Goal: Information Seeking & Learning: Learn about a topic

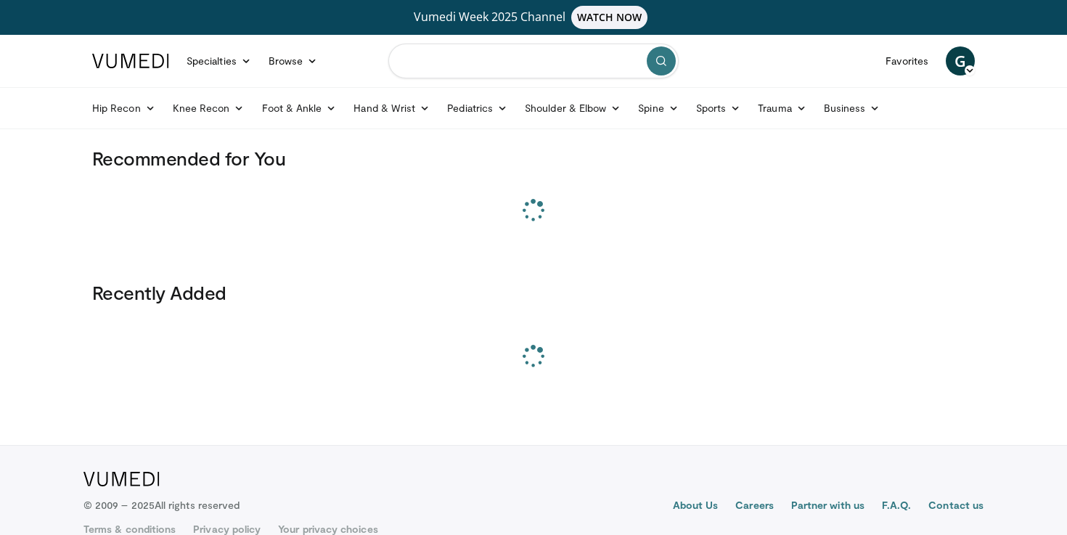
click at [435, 66] on input "Search topics, interventions" at bounding box center [533, 61] width 290 height 35
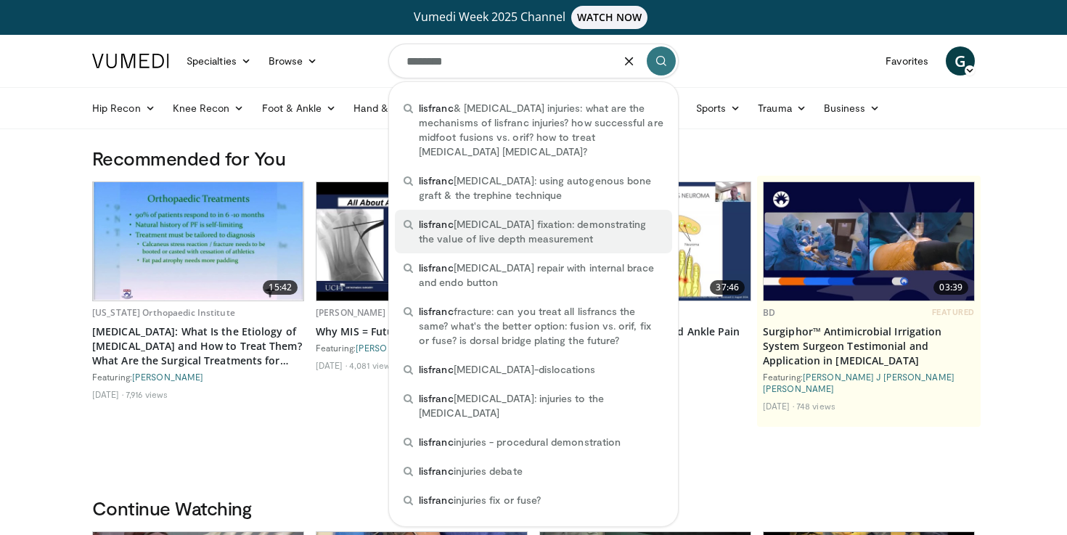
type input "********"
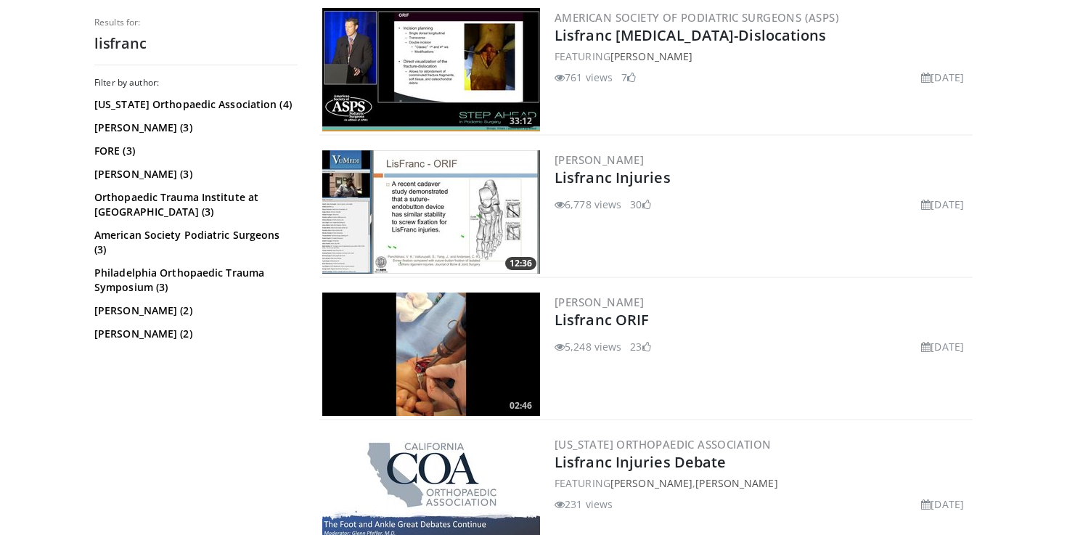
scroll to position [1189, 0]
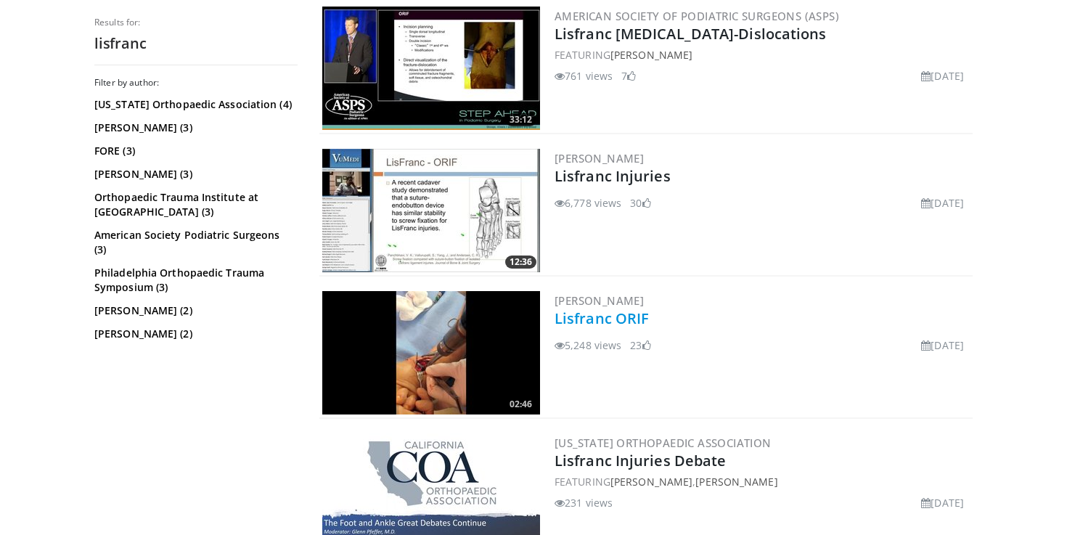
click at [629, 320] on link "Lisfranc ORIF" at bounding box center [602, 319] width 94 height 20
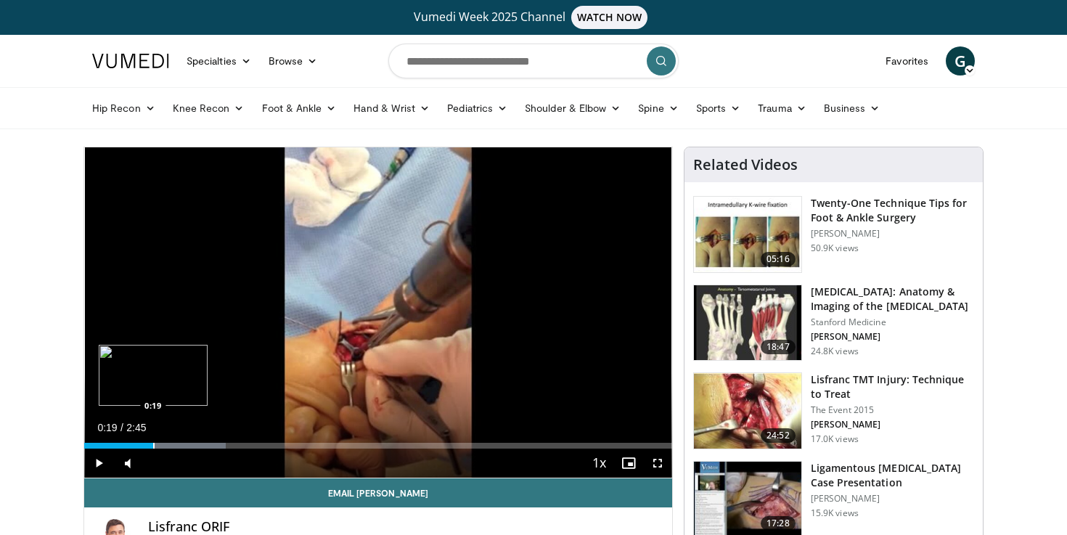
click at [153, 445] on div "Progress Bar" at bounding box center [153, 446] width 1 height 6
click at [138, 443] on div "Progress Bar" at bounding box center [138, 446] width 1 height 6
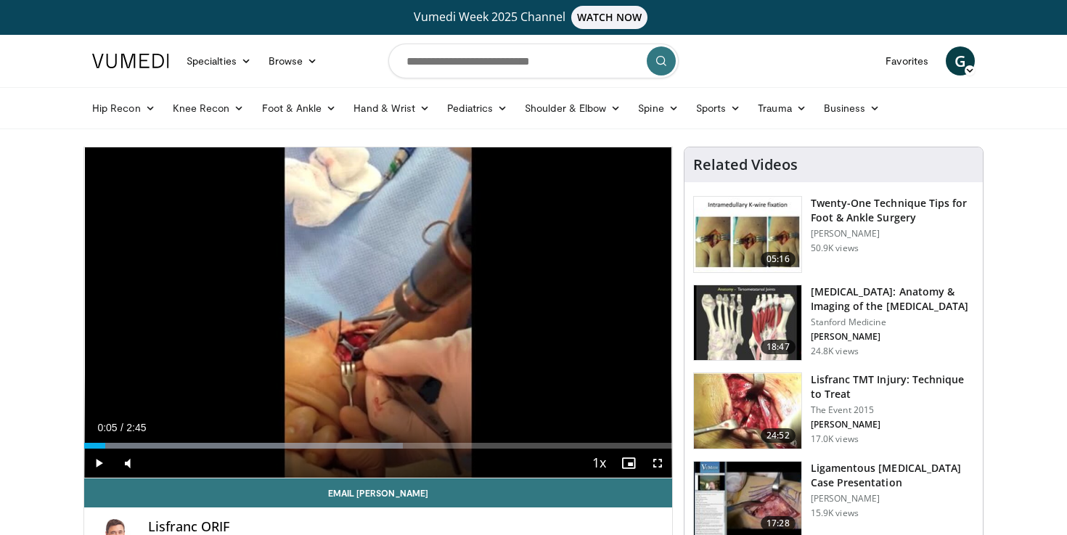
click at [105, 443] on div "Progress Bar" at bounding box center [105, 446] width 1 height 6
click at [190, 441] on div "Loaded : 54.17% 0:07 0:29" at bounding box center [378, 442] width 588 height 14
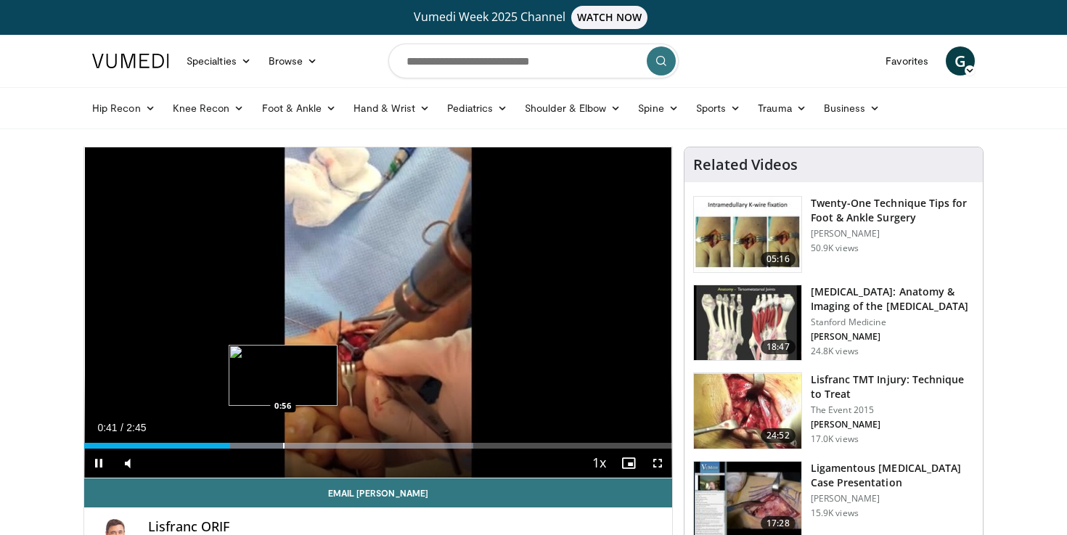
click at [283, 443] on div "Progress Bar" at bounding box center [283, 446] width 1 height 6
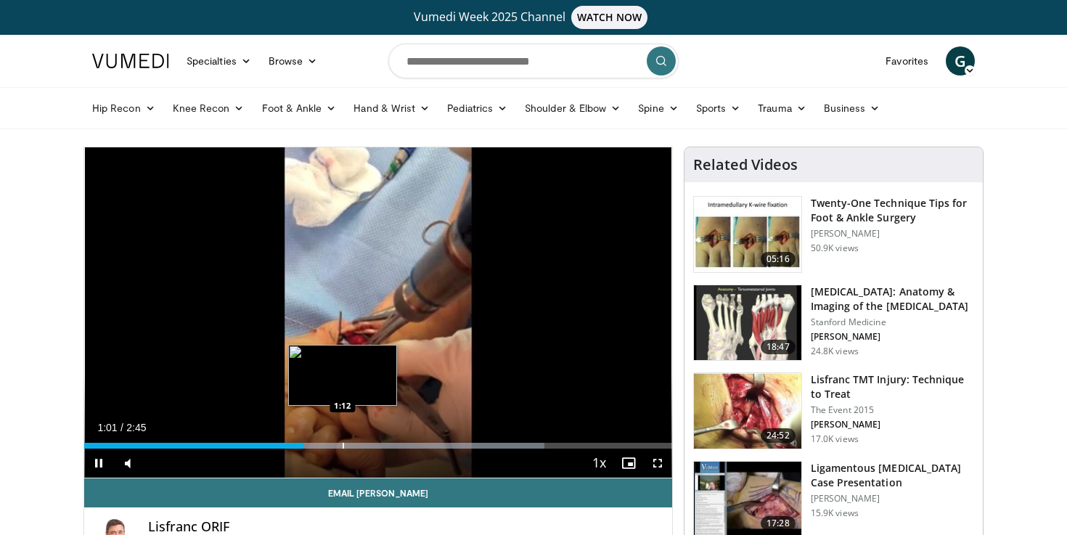
click at [343, 438] on div "Loaded : 78.26% 1:01 1:12" at bounding box center [378, 442] width 588 height 14
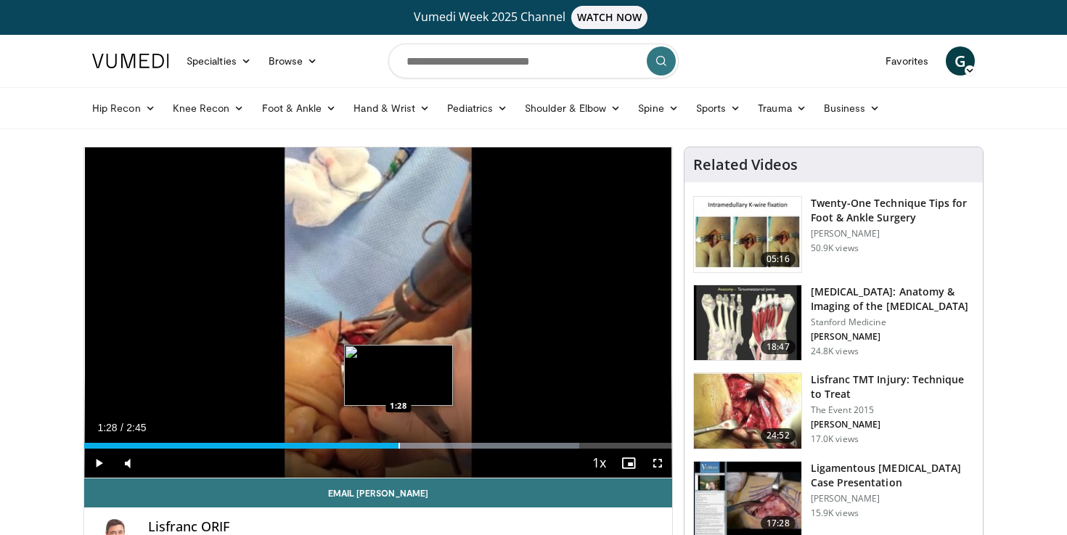
click at [399, 442] on div "Loaded : 84.29% 1:13 1:28" at bounding box center [378, 442] width 588 height 14
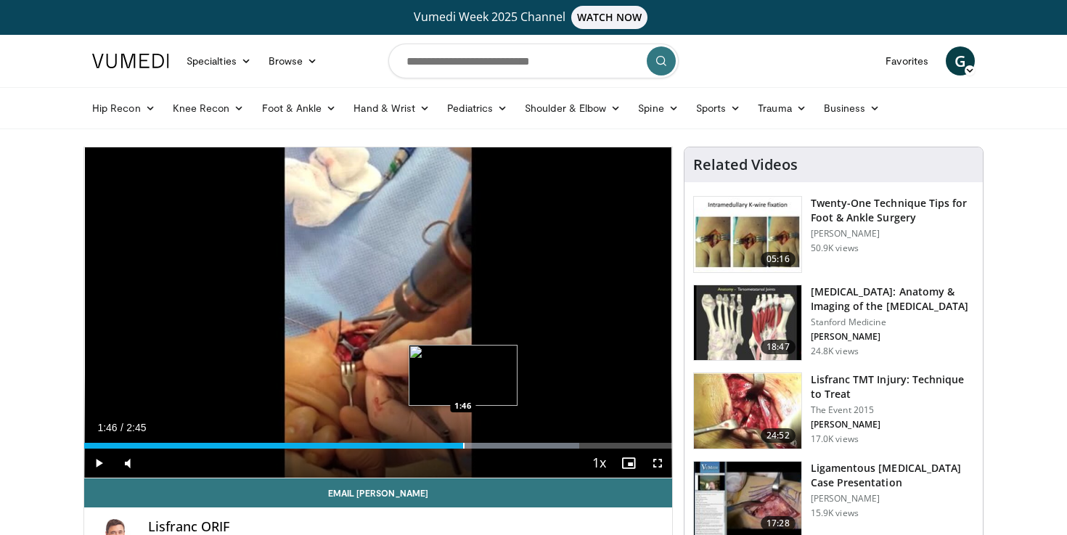
click at [463, 443] on div "Progress Bar" at bounding box center [463, 446] width 1 height 6
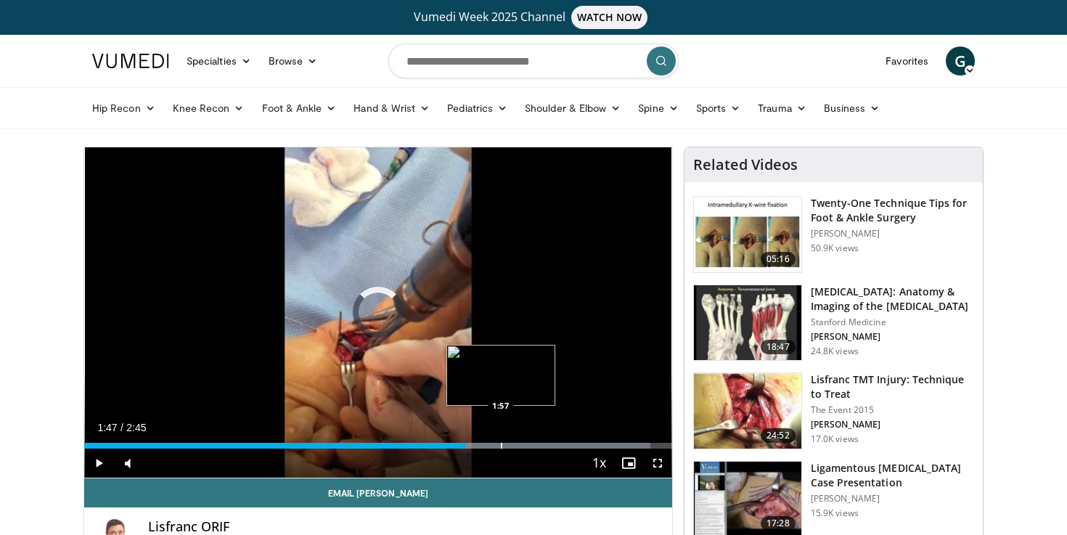
click at [501, 443] on div "Progress Bar" at bounding box center [501, 446] width 1 height 6
click at [579, 445] on div "Progress Bar" at bounding box center [579, 446] width 1 height 6
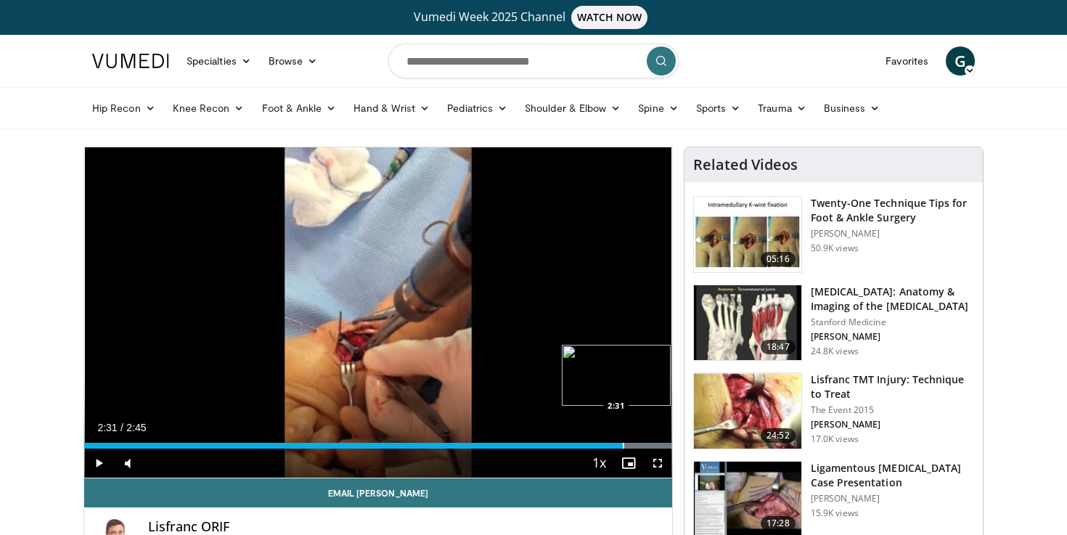
click at [623, 445] on div "Progress Bar" at bounding box center [623, 446] width 1 height 6
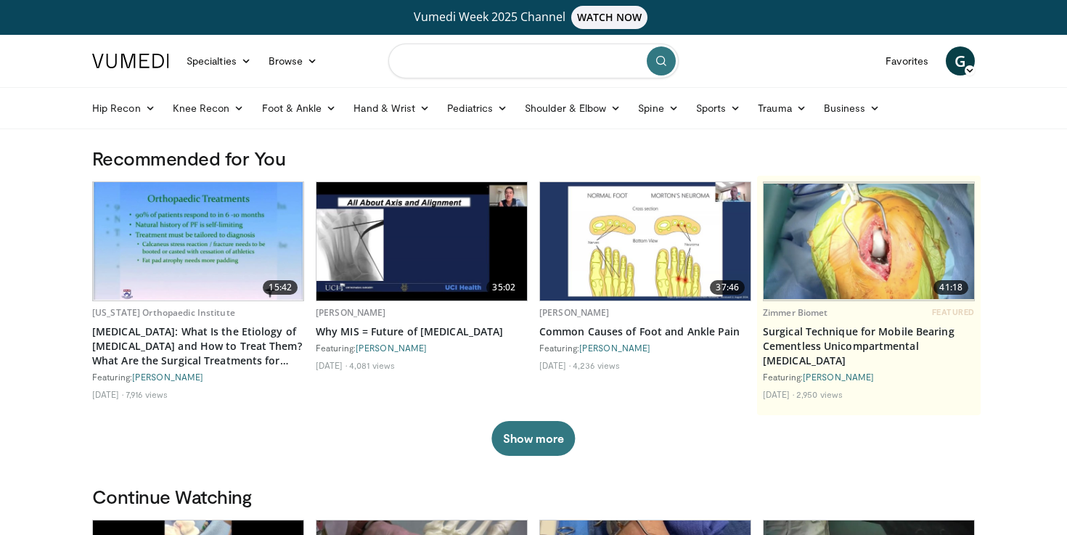
click at [434, 50] on input "Search topics, interventions" at bounding box center [533, 61] width 290 height 35
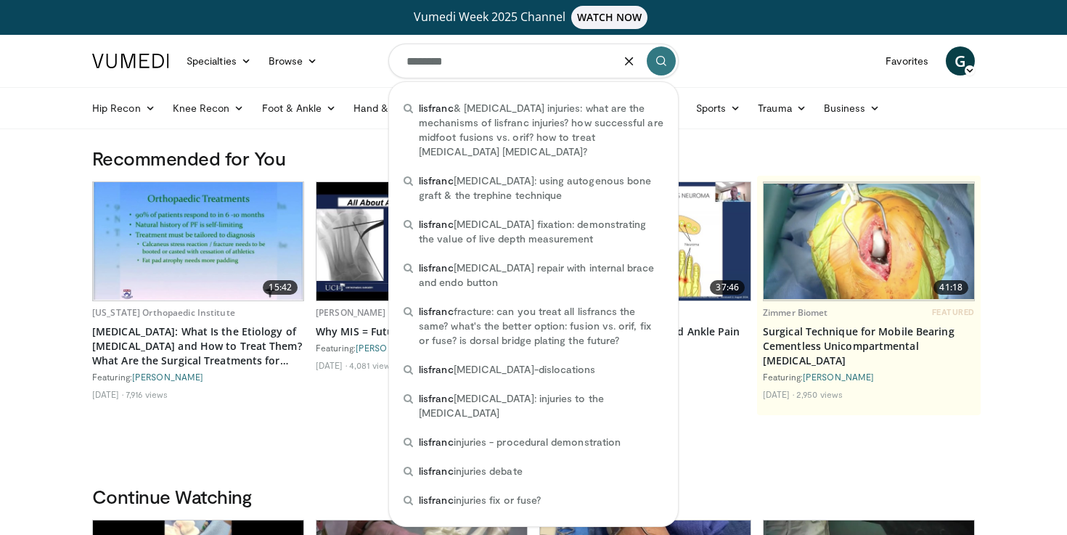
type input "********"
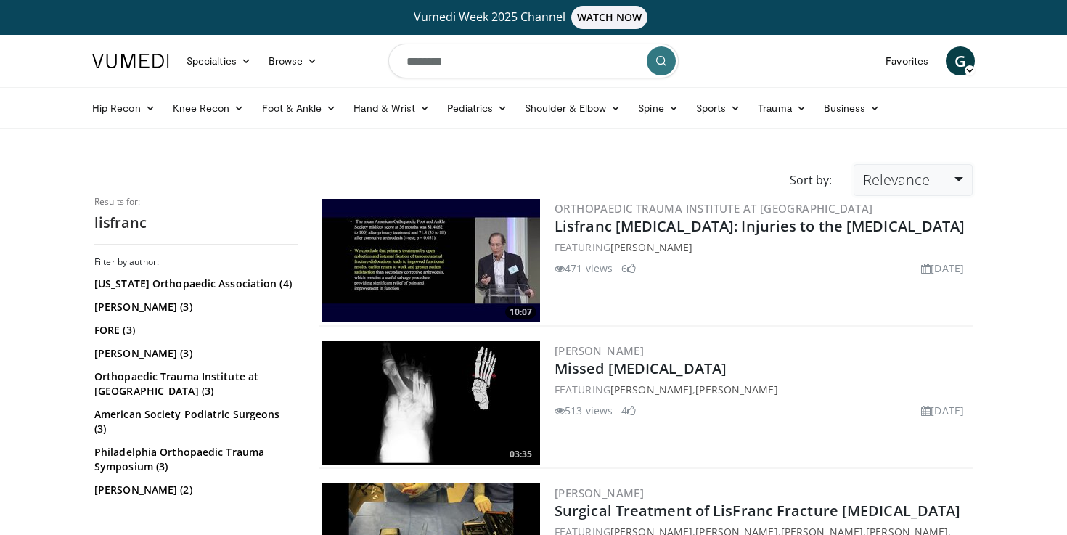
click at [925, 170] on span "Relevance" at bounding box center [896, 180] width 67 height 20
click at [905, 282] on link "Views" at bounding box center [912, 285] width 115 height 23
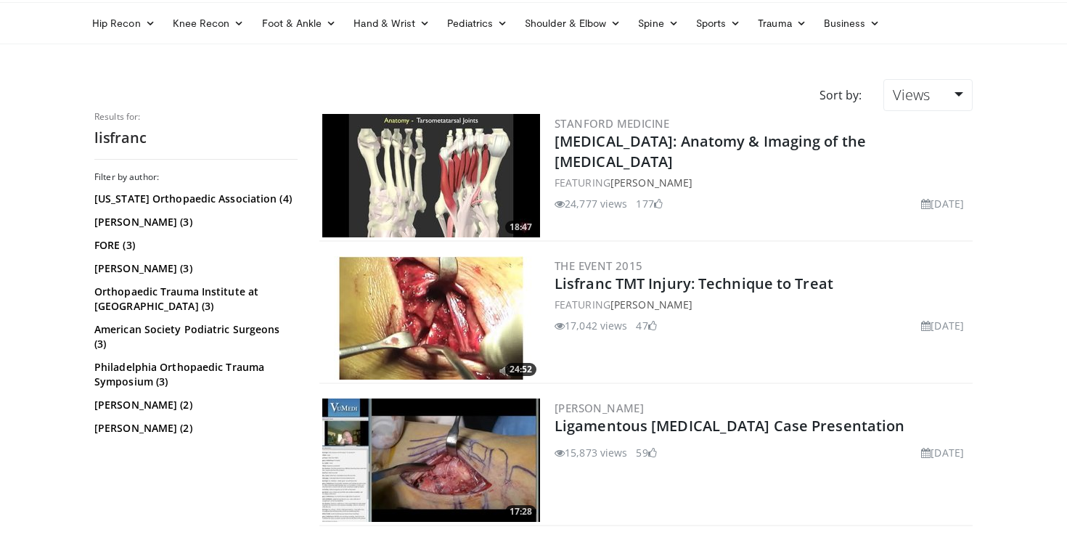
scroll to position [92, 0]
